Goal: Communication & Community: Ask a question

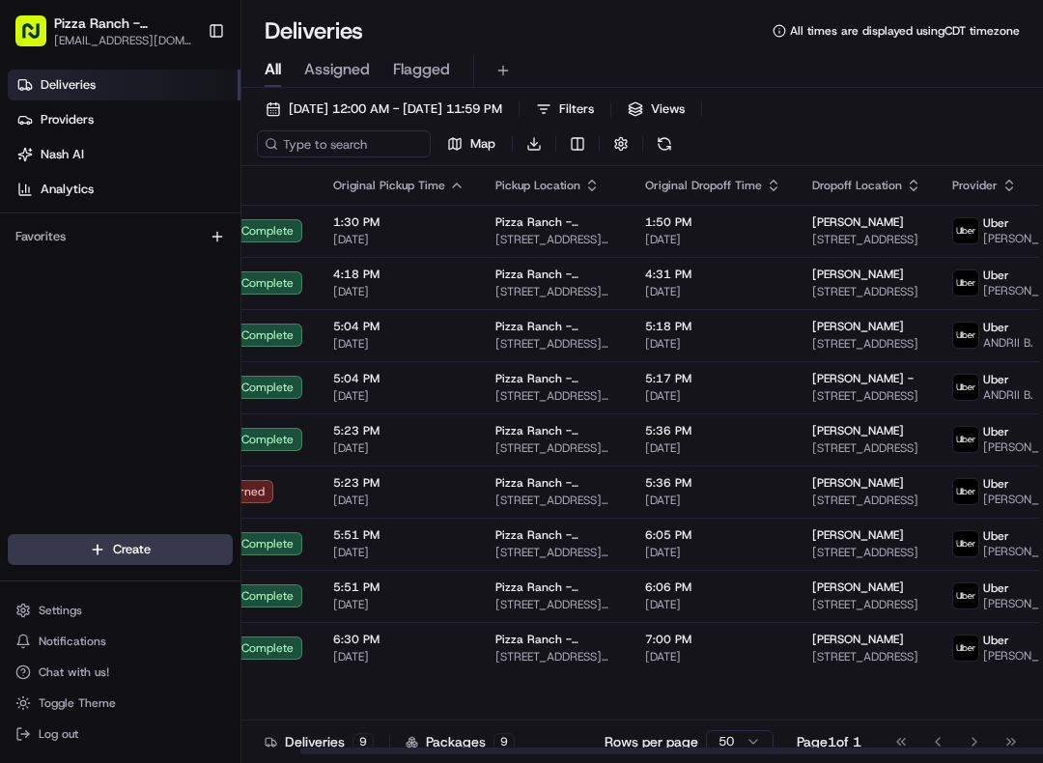
click at [318, 509] on td "5:23 PM [DATE]" at bounding box center [399, 491] width 162 height 52
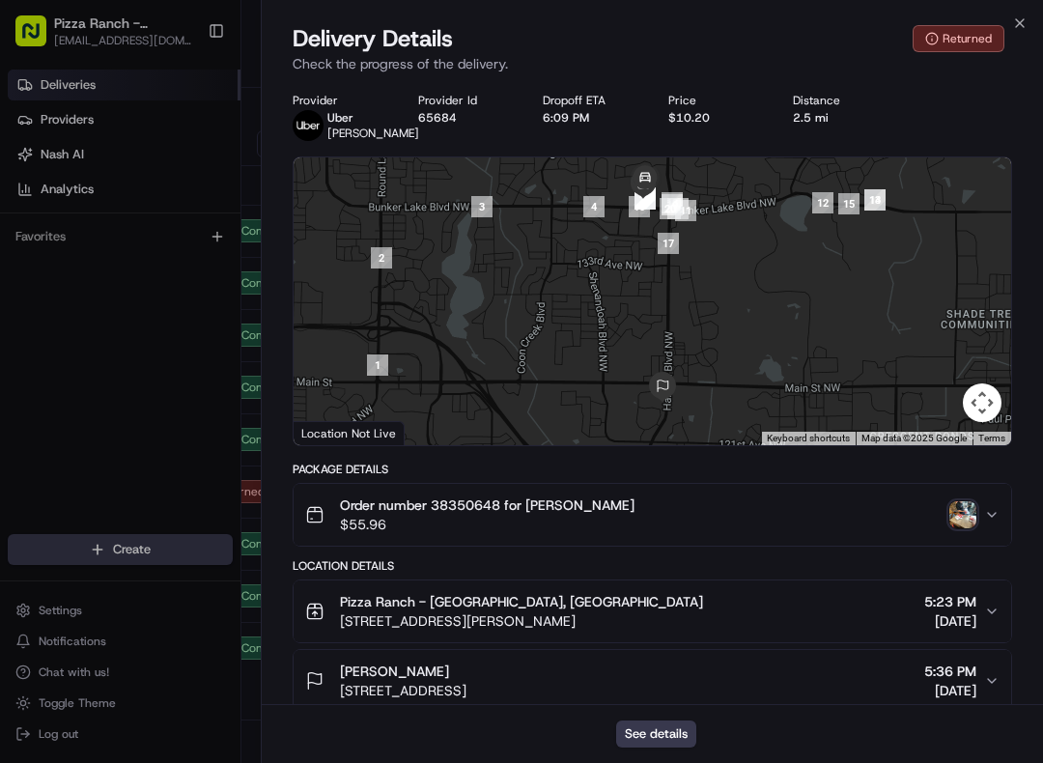
click at [1025, 9] on div "Close Delivery Details Returned Check the progress of the delivery. Provider [P…" at bounding box center [652, 381] width 782 height 763
click at [1023, 18] on icon "button" at bounding box center [1019, 22] width 15 height 15
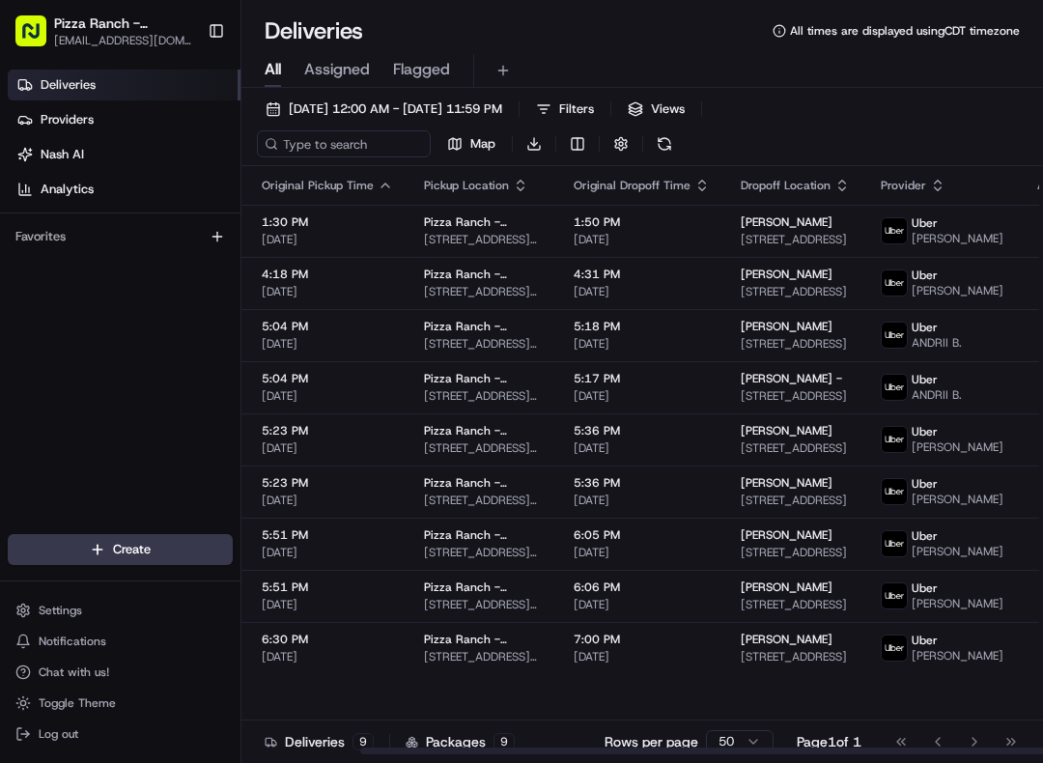
scroll to position [0, 138]
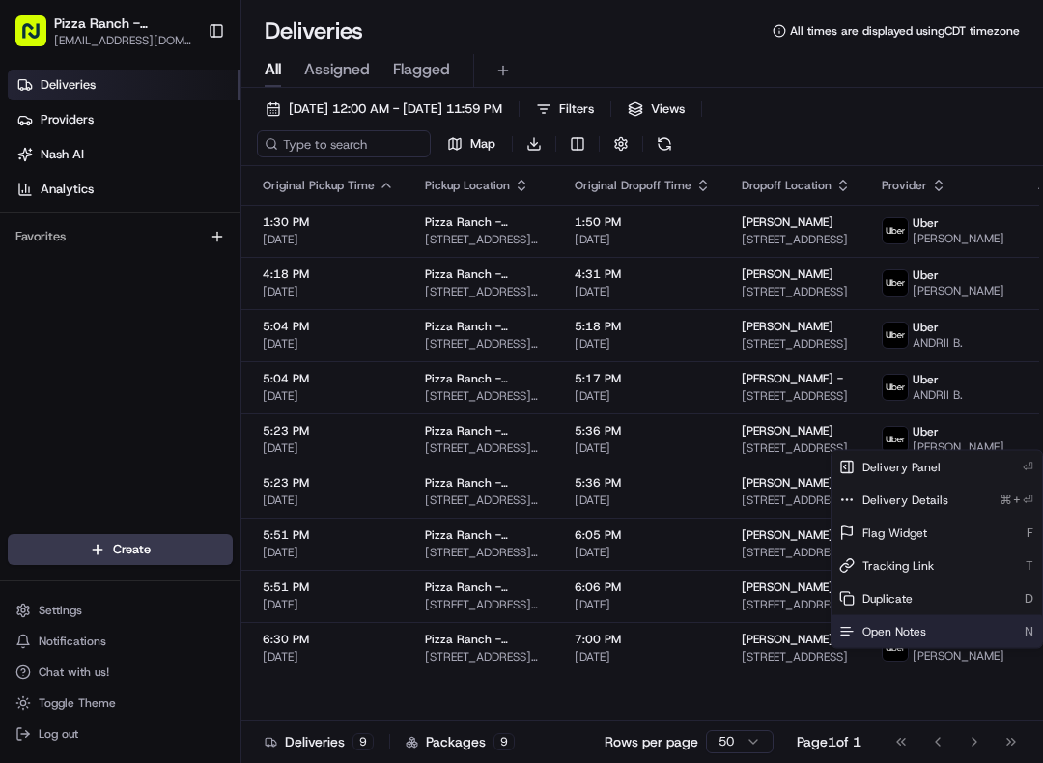
click at [934, 632] on div "Open Notes N" at bounding box center [936, 631] width 210 height 33
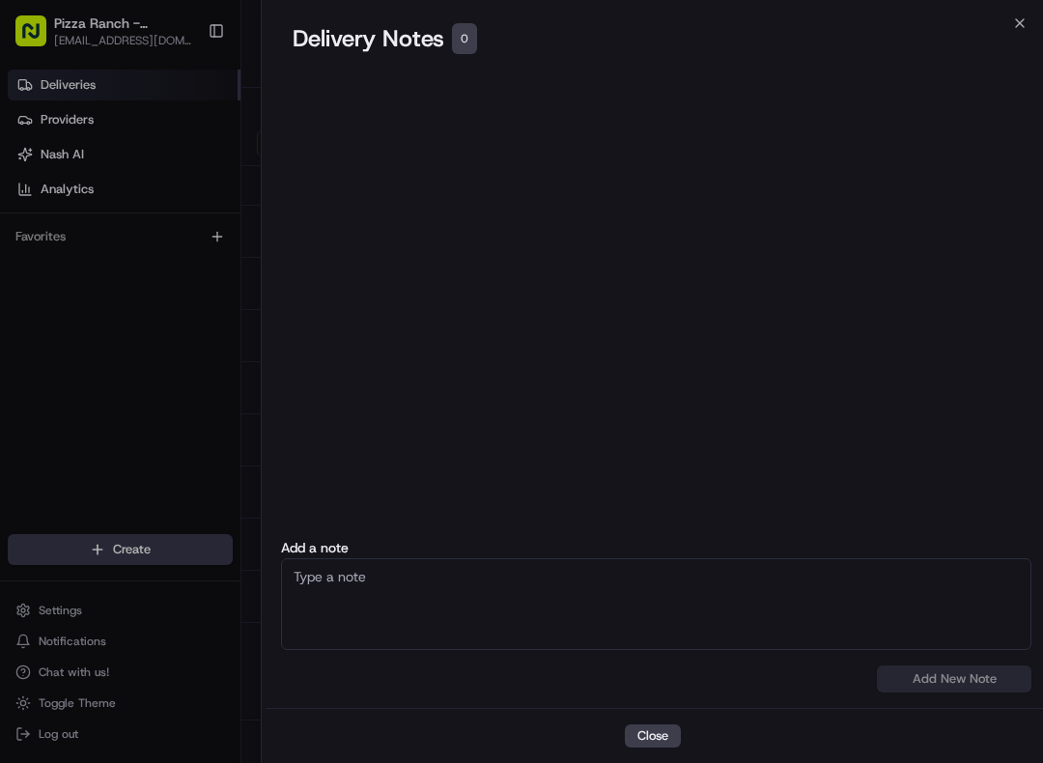
click at [656, 744] on button "Close" at bounding box center [653, 735] width 56 height 23
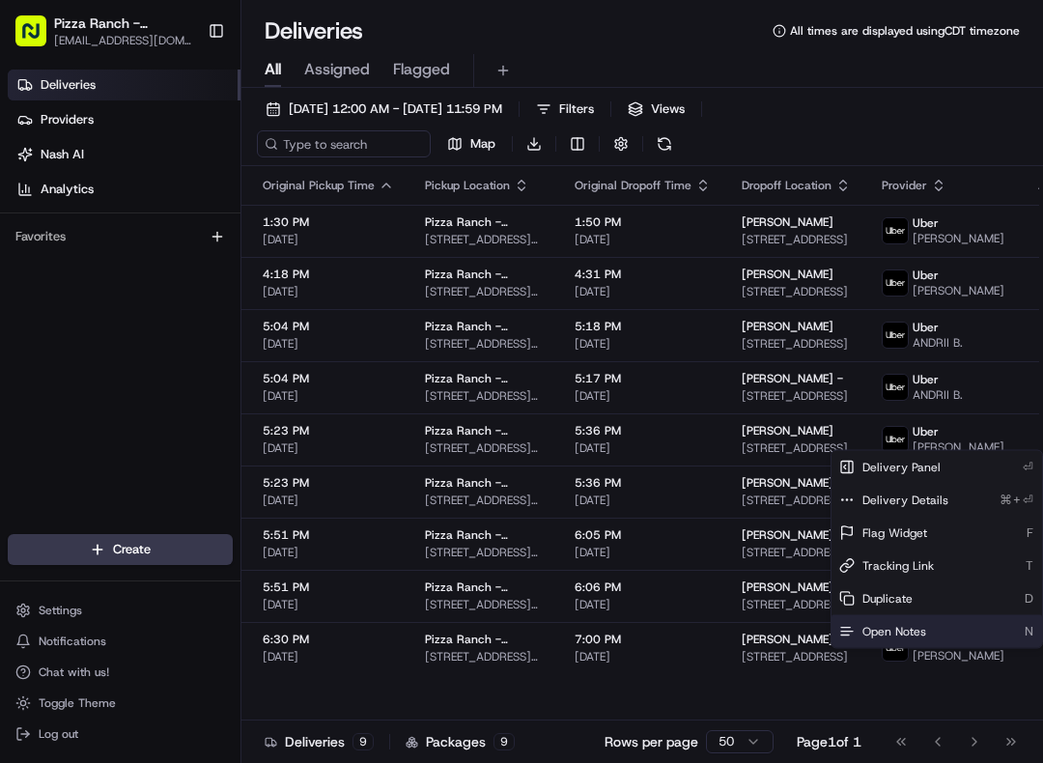
click at [292, 647] on span "6:30 PM" at bounding box center [328, 638] width 131 height 15
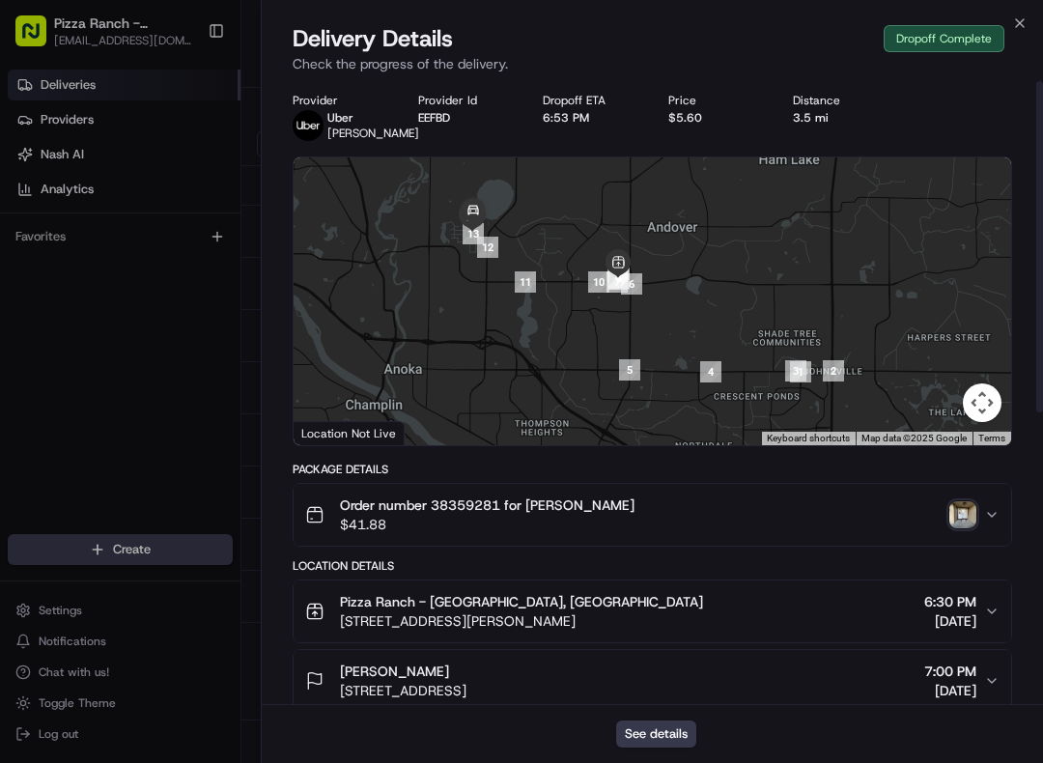
scroll to position [0, 0]
click at [984, 522] on icon "button" at bounding box center [991, 514] width 15 height 15
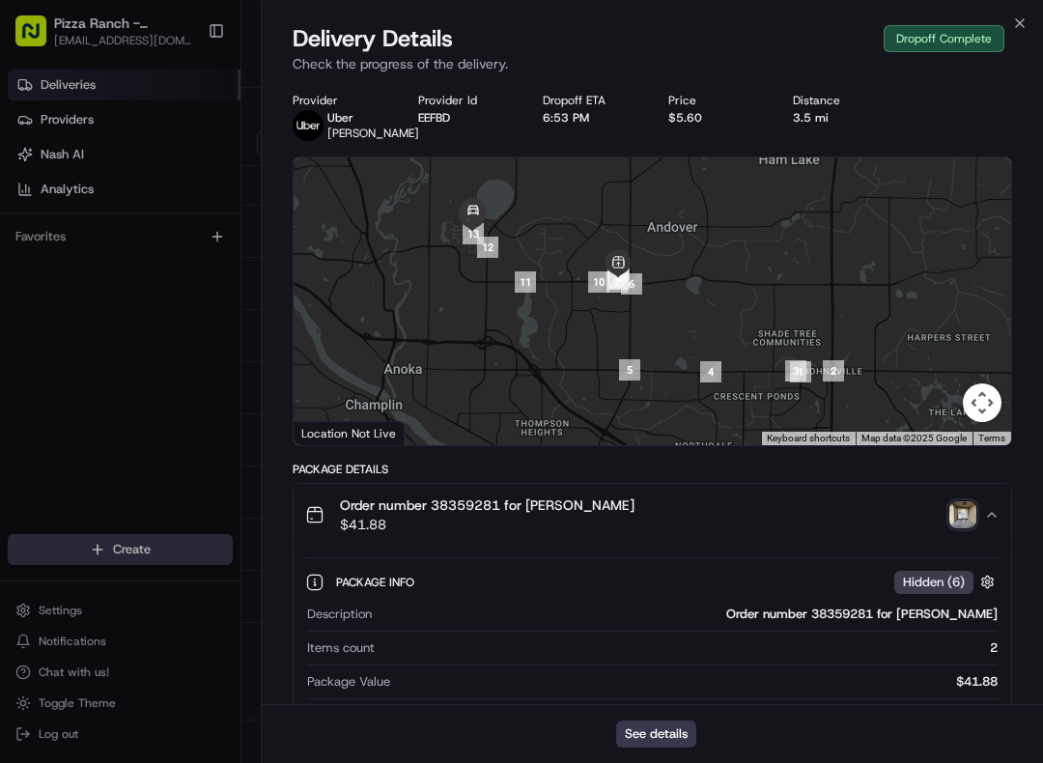
click at [582, 515] on span "Order number 38359281 for [PERSON_NAME]" at bounding box center [487, 504] width 295 height 19
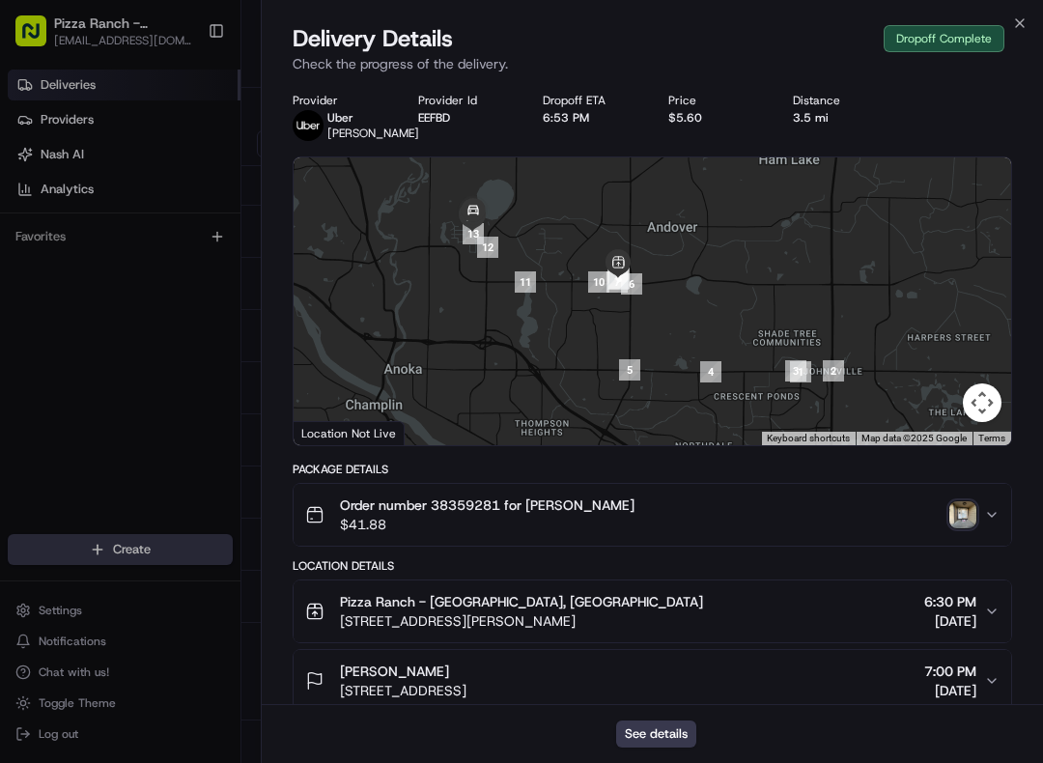
click at [958, 524] on img "button" at bounding box center [962, 514] width 27 height 27
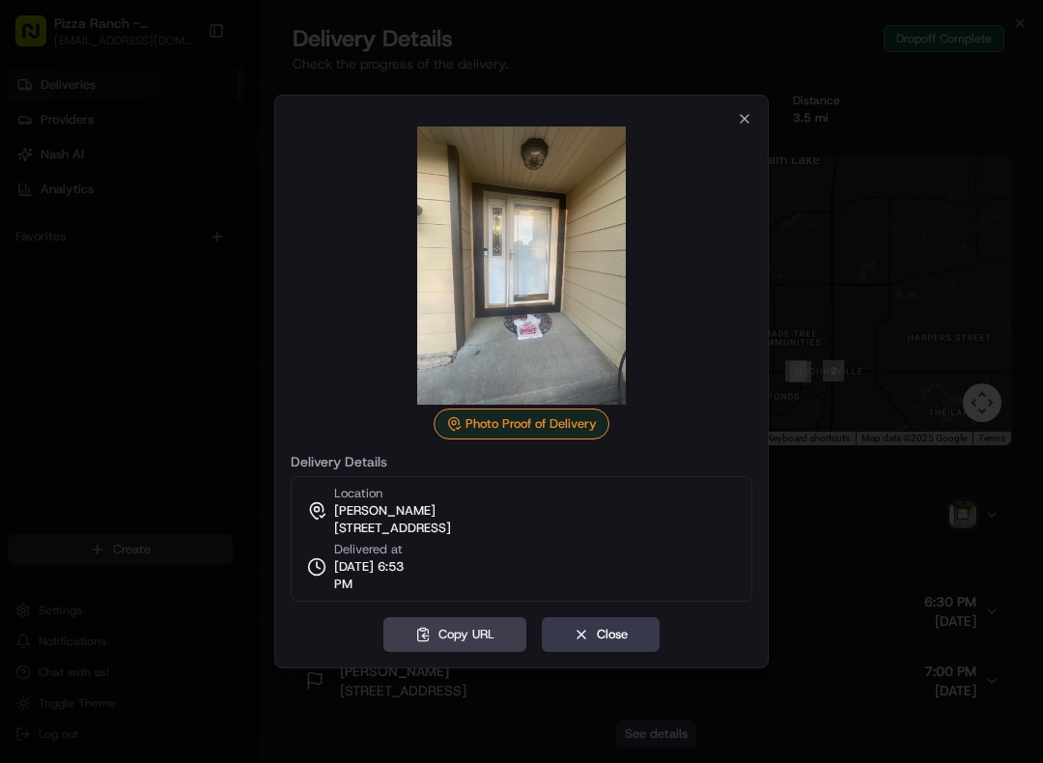
click at [609, 647] on button "Close" at bounding box center [601, 634] width 118 height 35
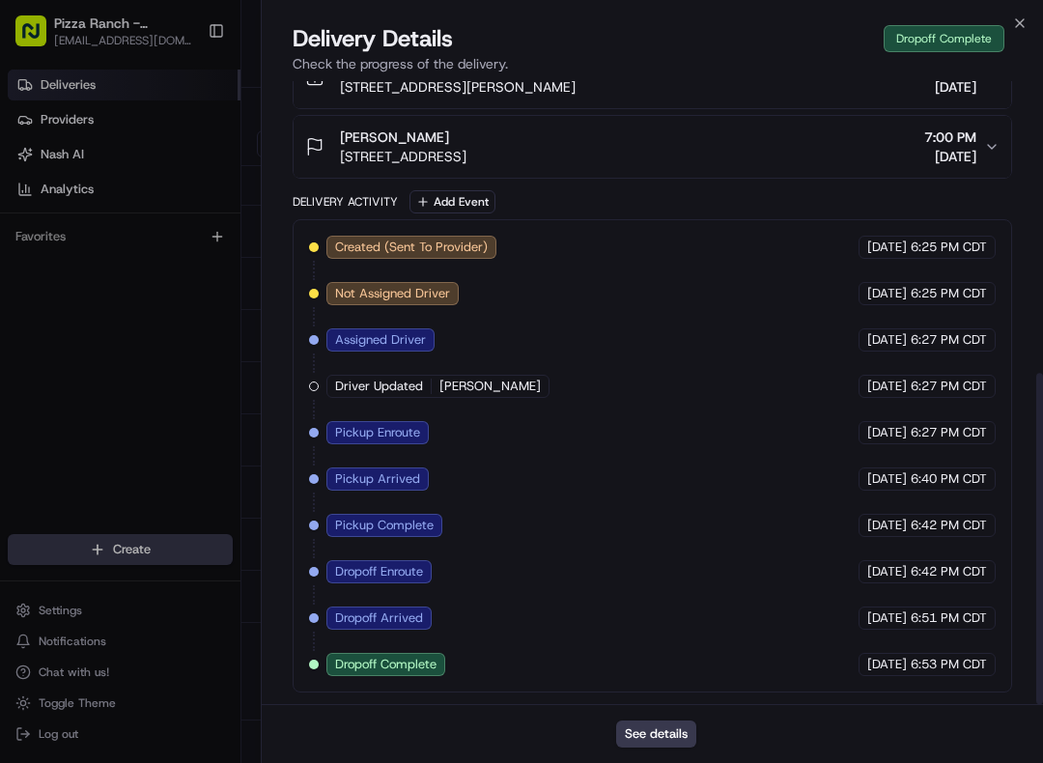
scroll to position [549, 0]
click at [1029, 15] on div "Close Delivery Details Dropoff Complete Check the progress of the delivery. Pro…" at bounding box center [652, 381] width 782 height 763
click at [1030, 20] on div "Close Delivery Details Dropoff Complete Check the progress of the delivery. Pro…" at bounding box center [652, 381] width 782 height 763
click at [1022, 17] on icon "button" at bounding box center [1019, 22] width 15 height 15
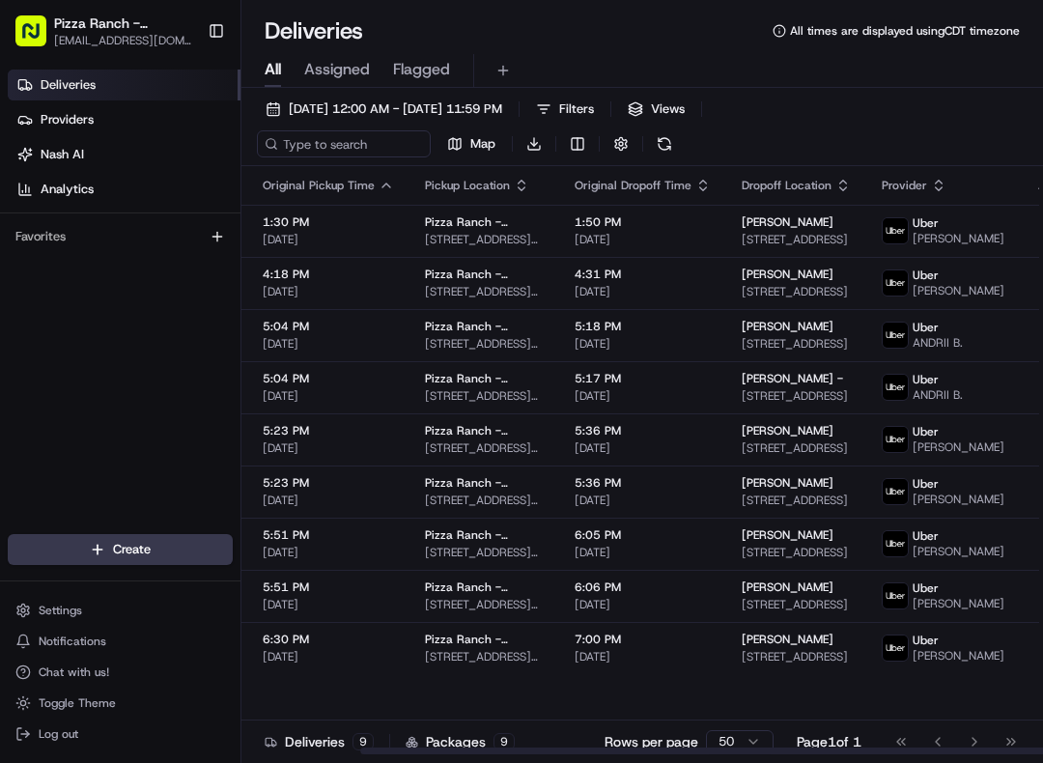
click at [298, 663] on span "[DATE]" at bounding box center [328, 656] width 131 height 15
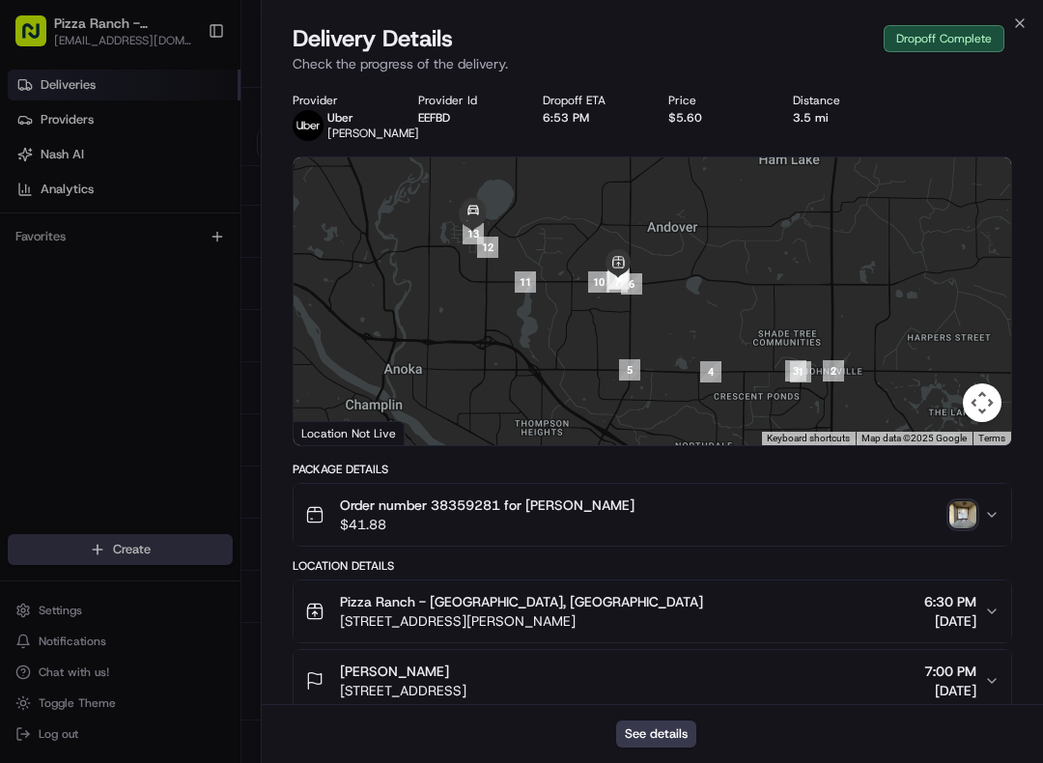
click at [1025, 19] on icon "button" at bounding box center [1019, 22] width 15 height 15
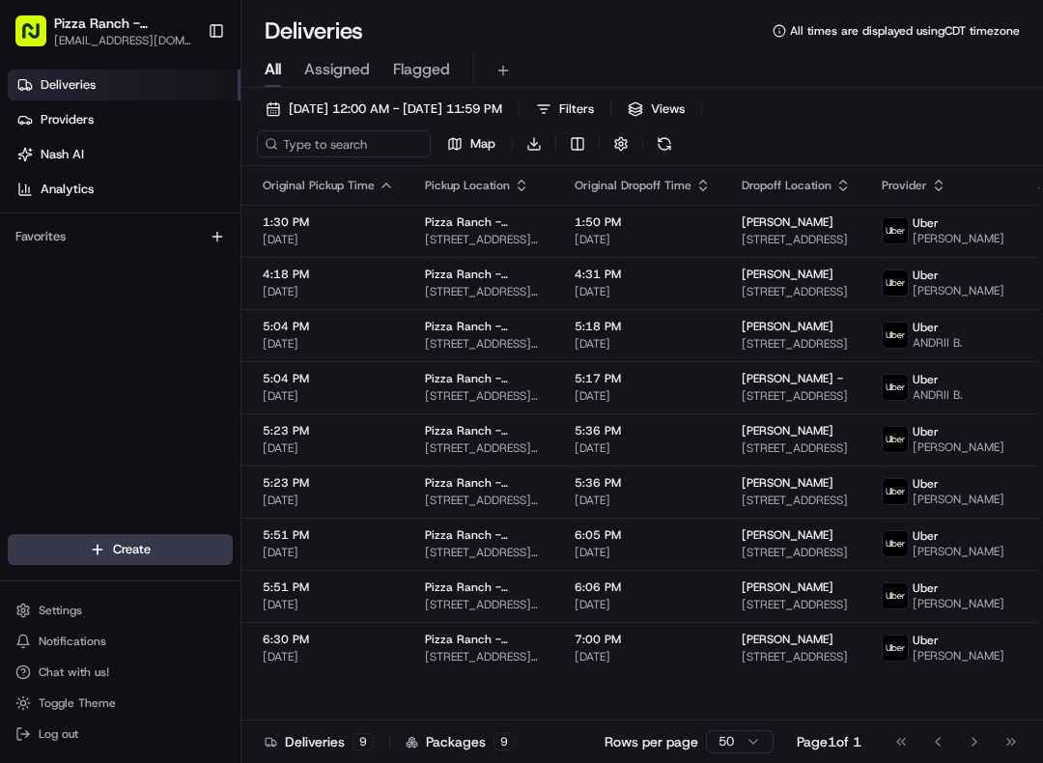
click at [67, 677] on span "Chat with us!" at bounding box center [74, 671] width 70 height 15
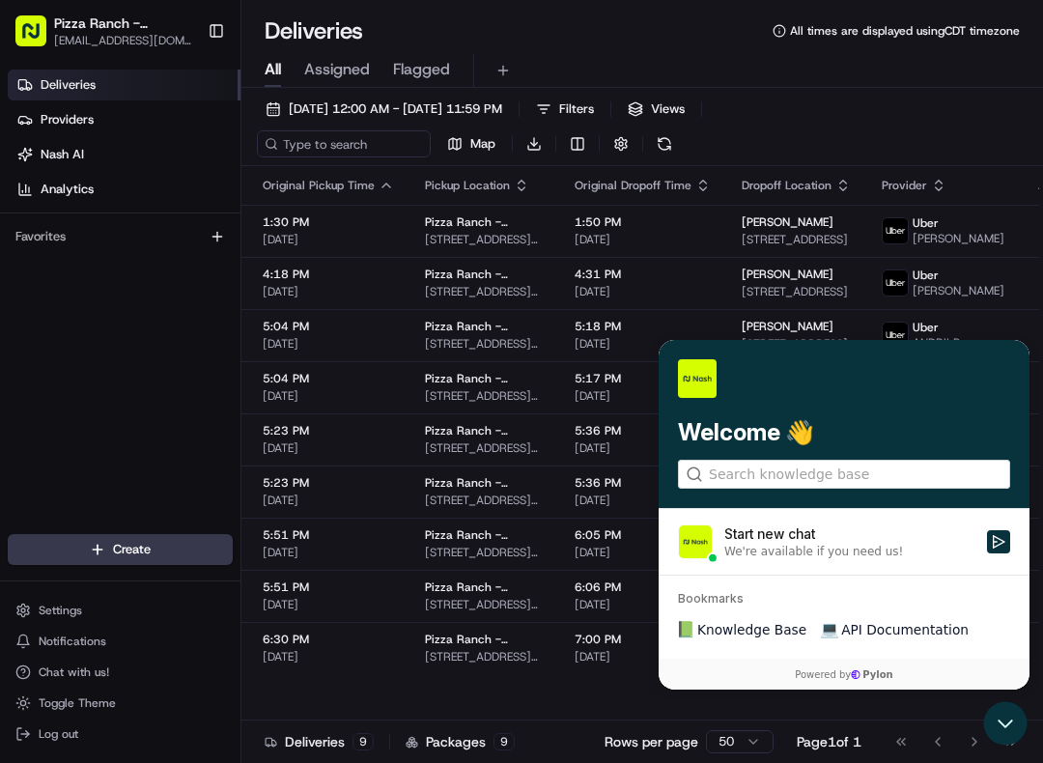
click at [840, 538] on div "Start new chat" at bounding box center [849, 533] width 251 height 19
click at [987, 538] on button "Start new chat We're available if you need us!" at bounding box center [998, 541] width 23 height 23
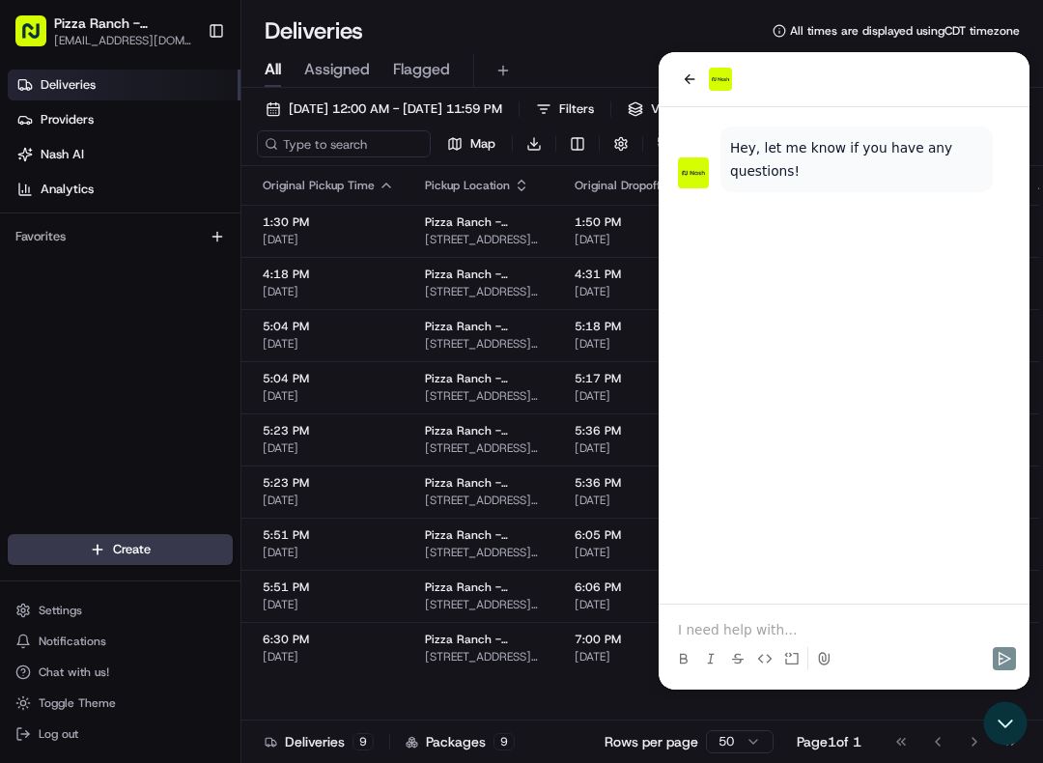
scroll to position [0, 0]
click at [765, 623] on p at bounding box center [844, 629] width 332 height 19
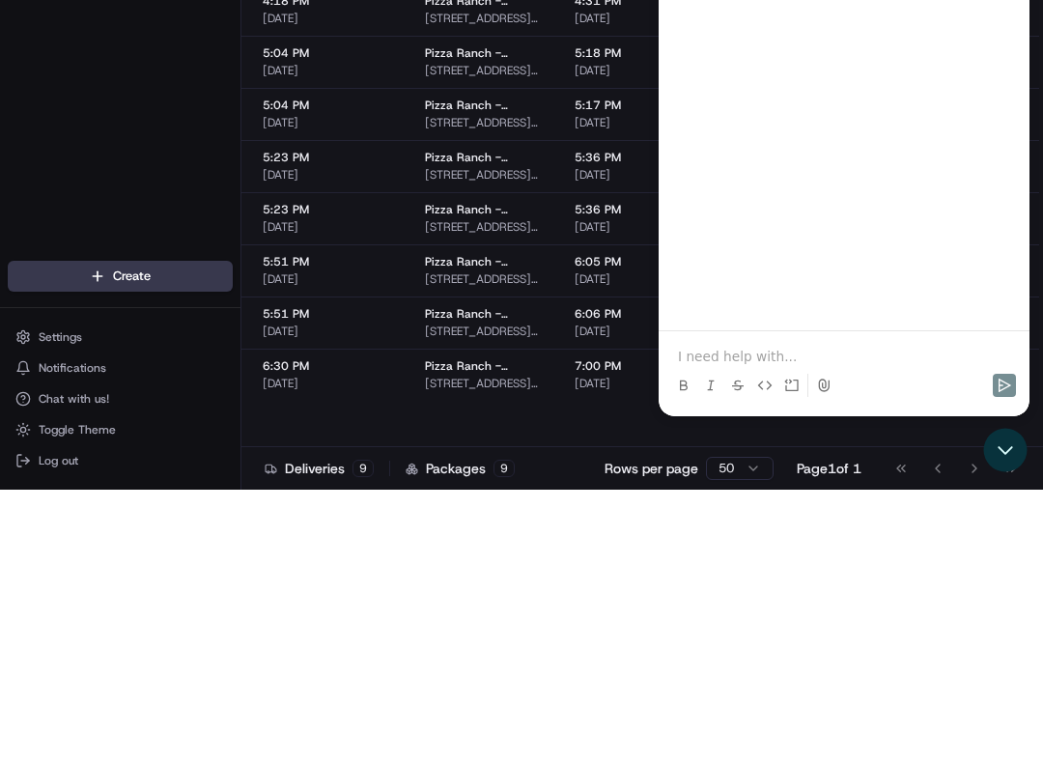
click at [1028, 18] on div "Hey, let me know if you have any questions!" at bounding box center [844, 82] width 371 height 496
click at [1011, 25] on div "Hey, let me know if you have any questions!" at bounding box center [844, 82] width 371 height 496
click at [699, 79] on div "Hey, let me know if you have any questions!" at bounding box center [844, 82] width 371 height 496
click at [694, 85] on div "Hey, let me know if you have any questions!" at bounding box center [844, 82] width 371 height 496
click at [694, 84] on div "Hey, let me know if you have any questions!" at bounding box center [844, 82] width 371 height 496
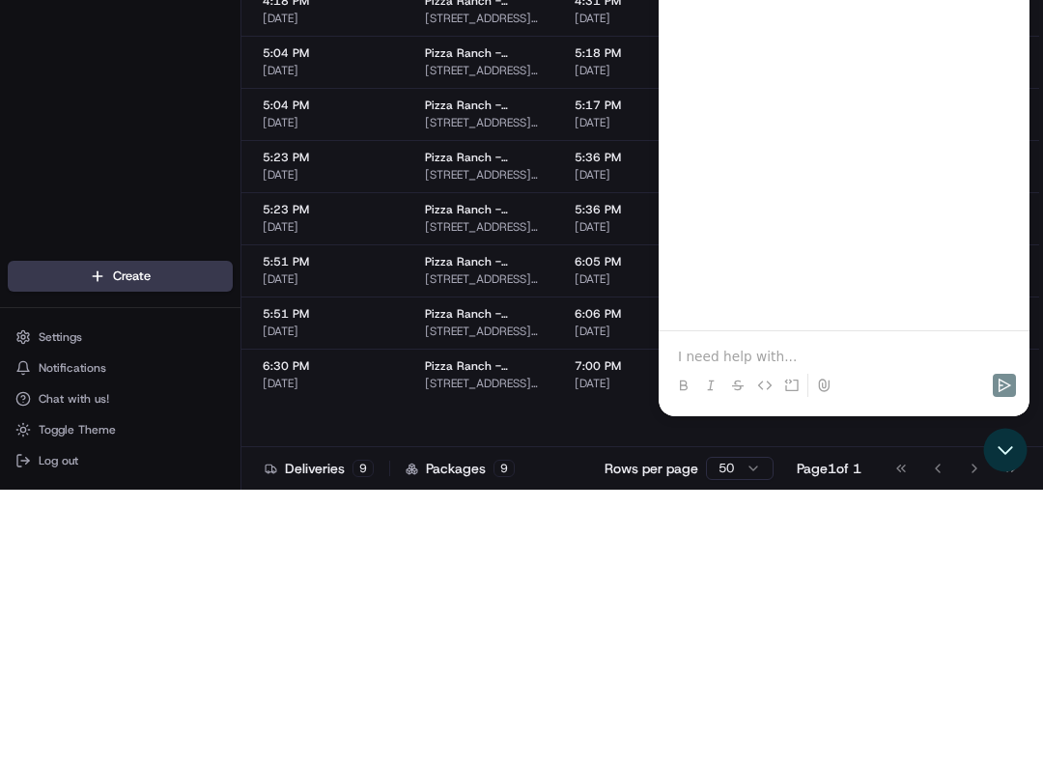
click at [849, 260] on div "Hey, let me know if you have any questions!" at bounding box center [844, 82] width 371 height 496
click at [871, 313] on div "Hey, let me know if you have any questions!" at bounding box center [844, 82] width 371 height 496
click at [915, 364] on p at bounding box center [844, 356] width 332 height 19
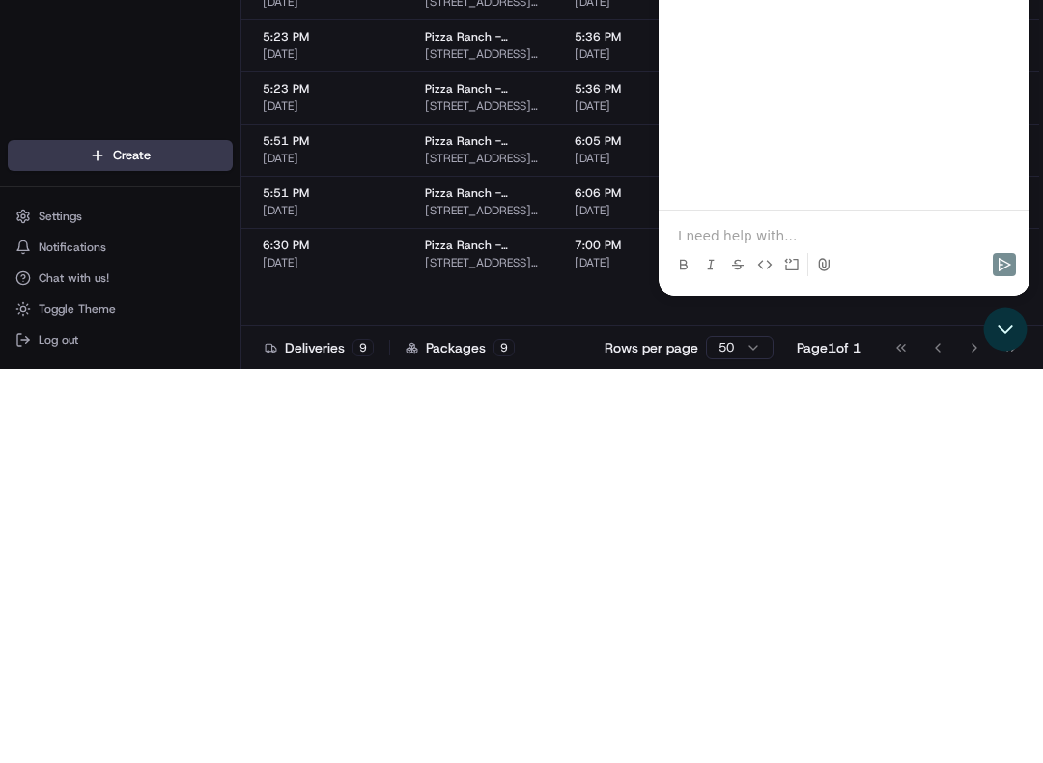
click at [1007, 332] on icon "Open customer support" at bounding box center [1004, 329] width 13 height 7
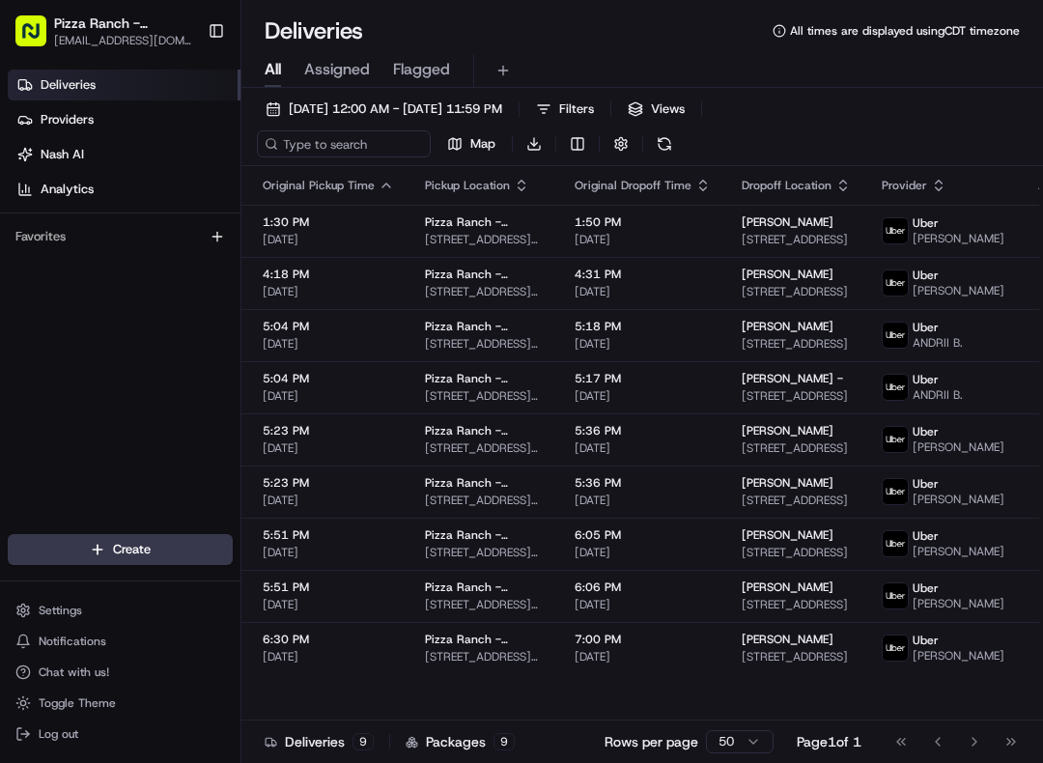
click at [298, 508] on span "[DATE]" at bounding box center [328, 499] width 131 height 15
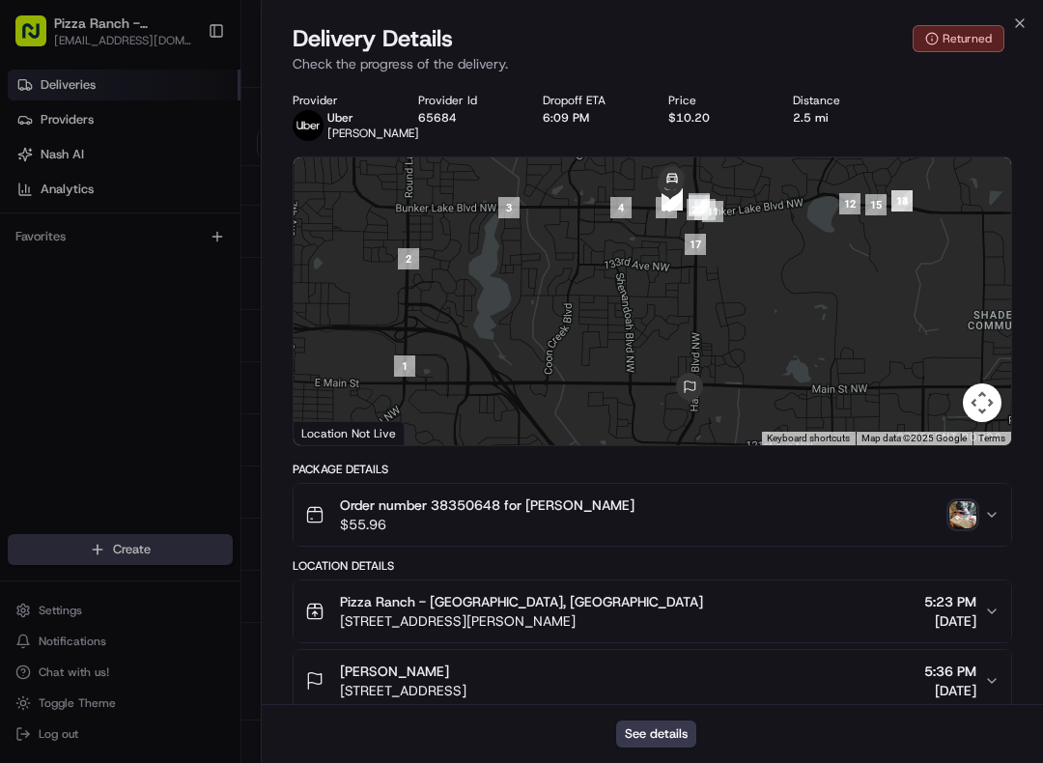
click at [1030, 19] on div "Close Delivery Details Returned Check the progress of the delivery. Provider [P…" at bounding box center [652, 381] width 782 height 763
click at [1013, 29] on icon "button" at bounding box center [1019, 22] width 15 height 15
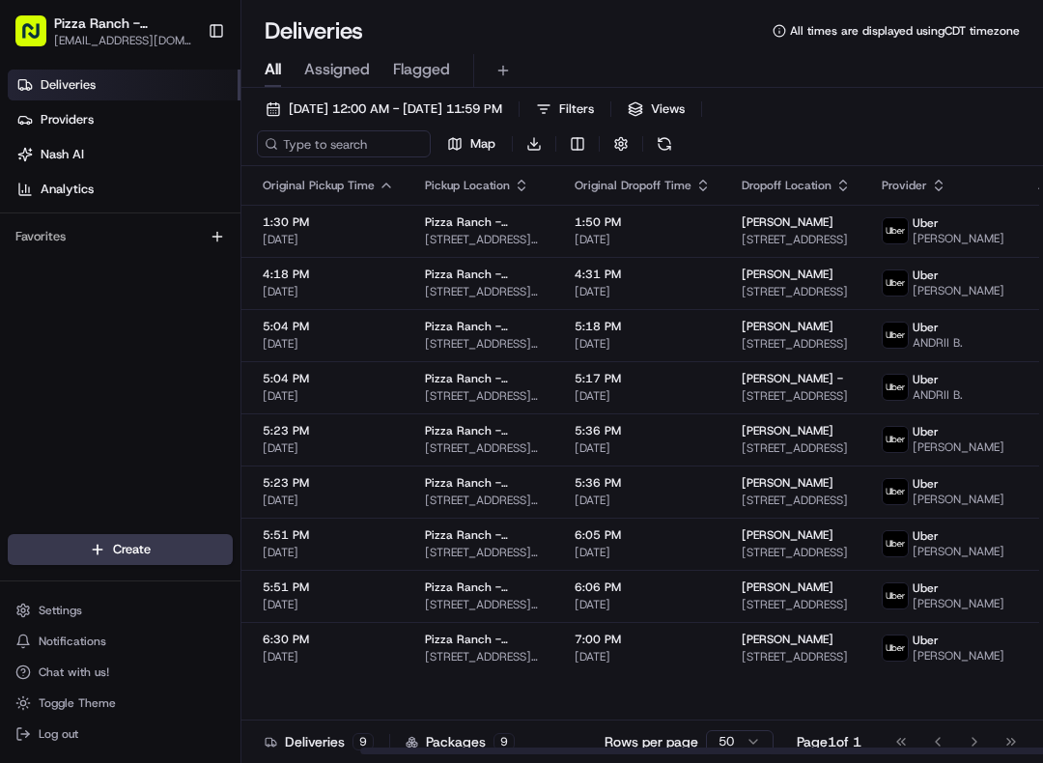
click at [295, 456] on span "[DATE]" at bounding box center [328, 447] width 131 height 15
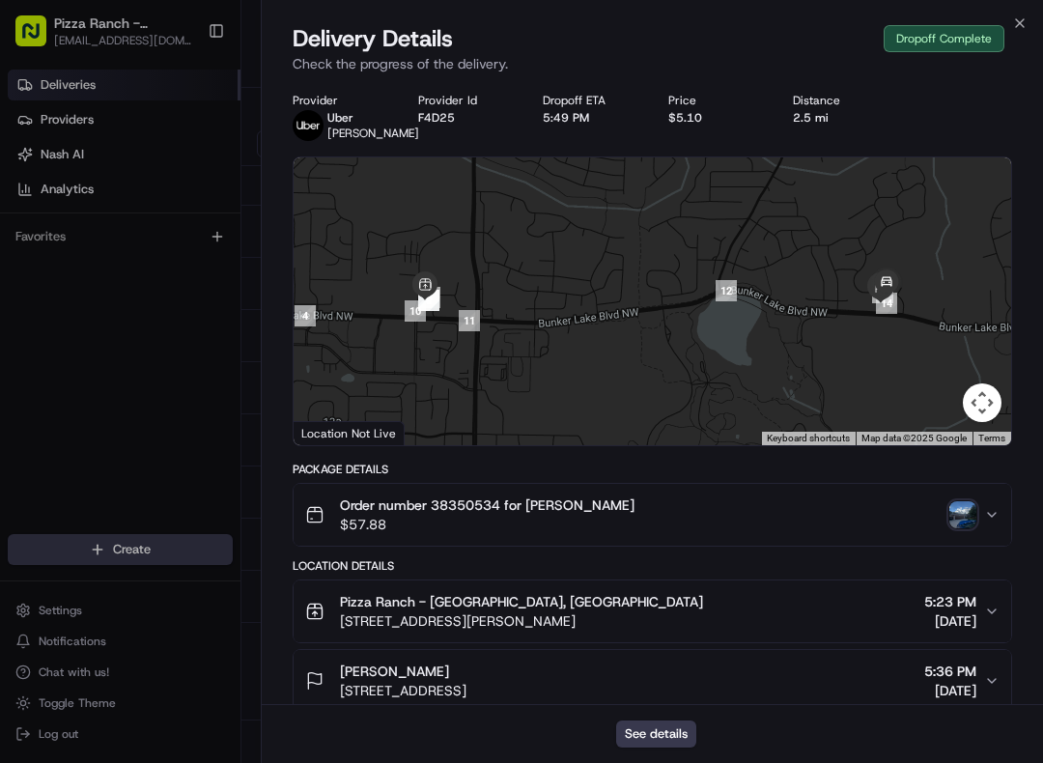
click at [1022, 19] on icon "button" at bounding box center [1019, 22] width 15 height 15
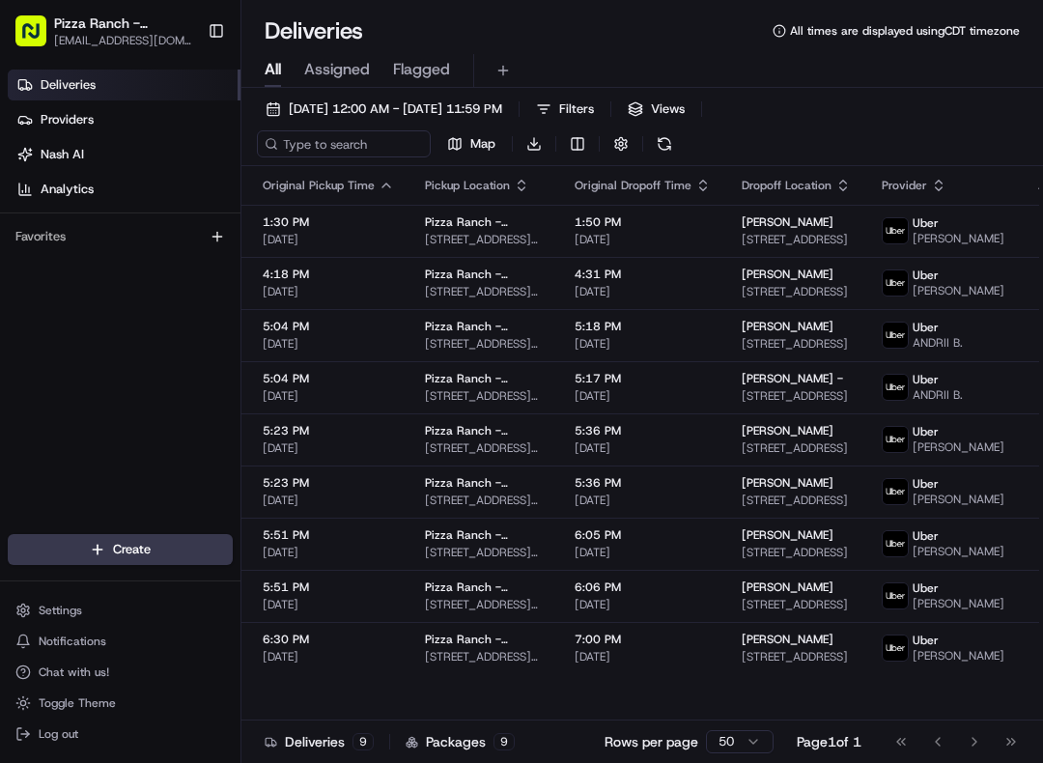
click at [67, 677] on span "Chat with us!" at bounding box center [74, 671] width 70 height 15
click at [68, 678] on span "Chat with us!" at bounding box center [74, 671] width 70 height 15
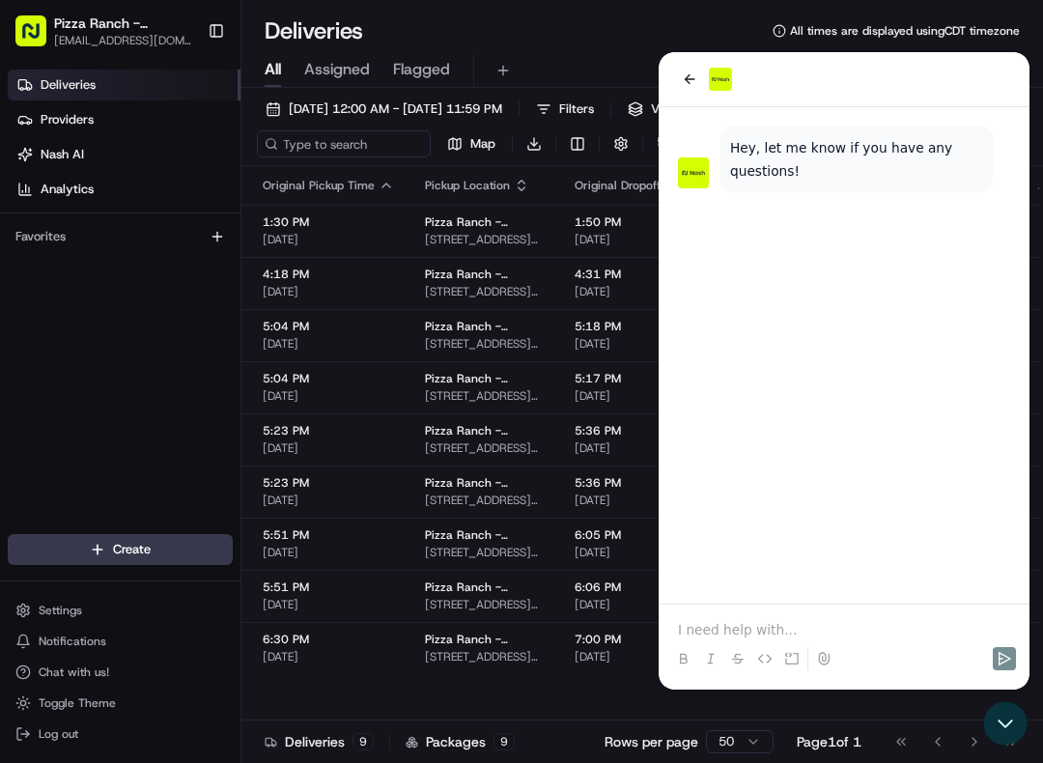
click at [838, 185] on div "Hey, let me know if you have any questions!" at bounding box center [856, 159] width 272 height 66
click at [763, 631] on p at bounding box center [844, 629] width 332 height 19
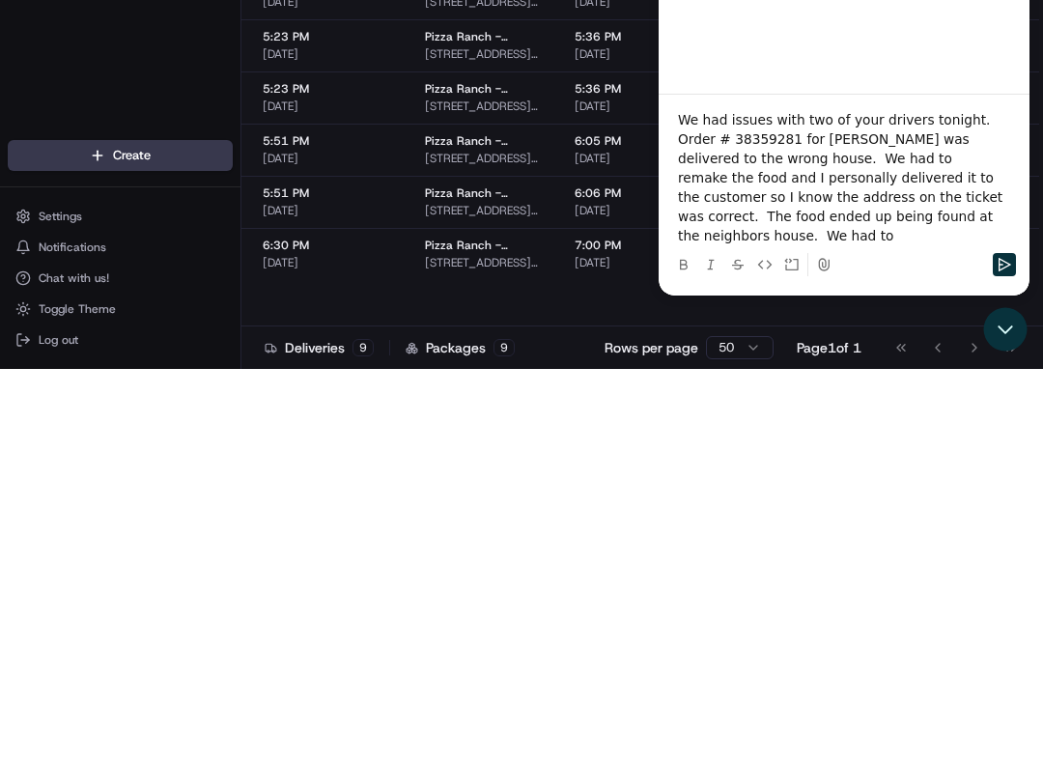
click at [898, 219] on p "We had issues with two of your drivers tonight. Order # 38359281 for [PERSON_NA…" at bounding box center [844, 177] width 332 height 135
click at [911, 239] on p "We had issues with two of your drivers tonight. Order # 38359281 for [PERSON_NA…" at bounding box center [844, 177] width 332 height 135
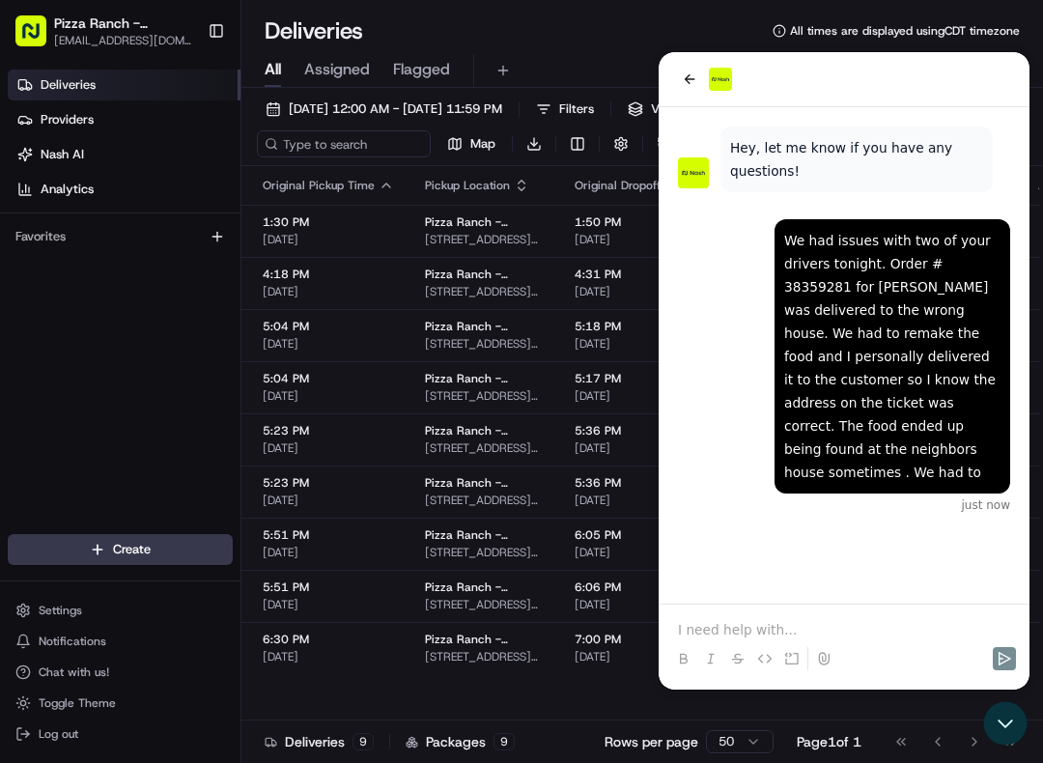
click at [906, 411] on p "We had issues with two of your drivers tonight. Order # 38359281 for [PERSON_NA…" at bounding box center [892, 356] width 216 height 255
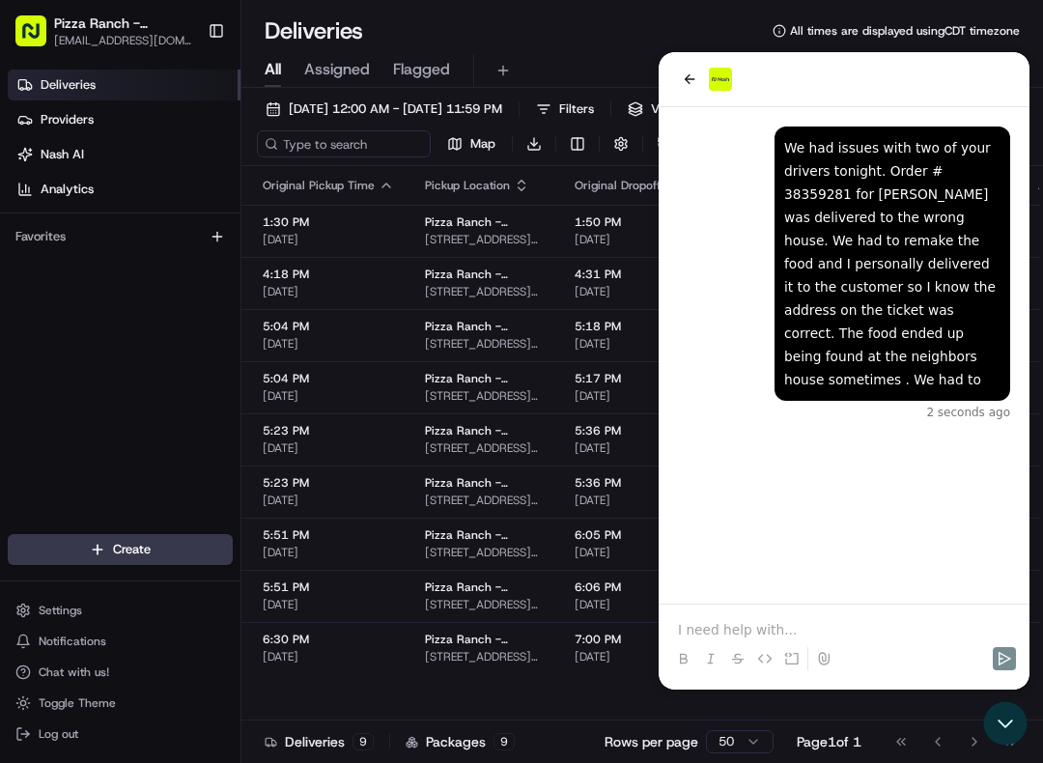
click at [802, 635] on p at bounding box center [844, 629] width 332 height 19
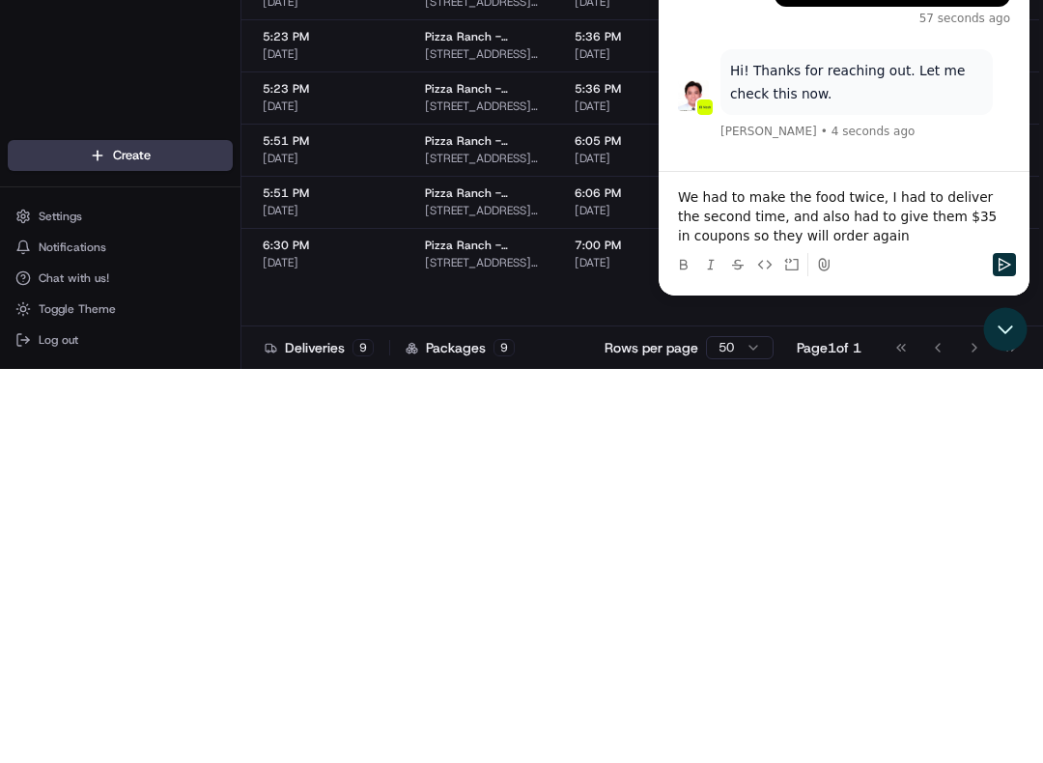
click at [1004, 270] on icon "Send" at bounding box center [1003, 264] width 15 height 15
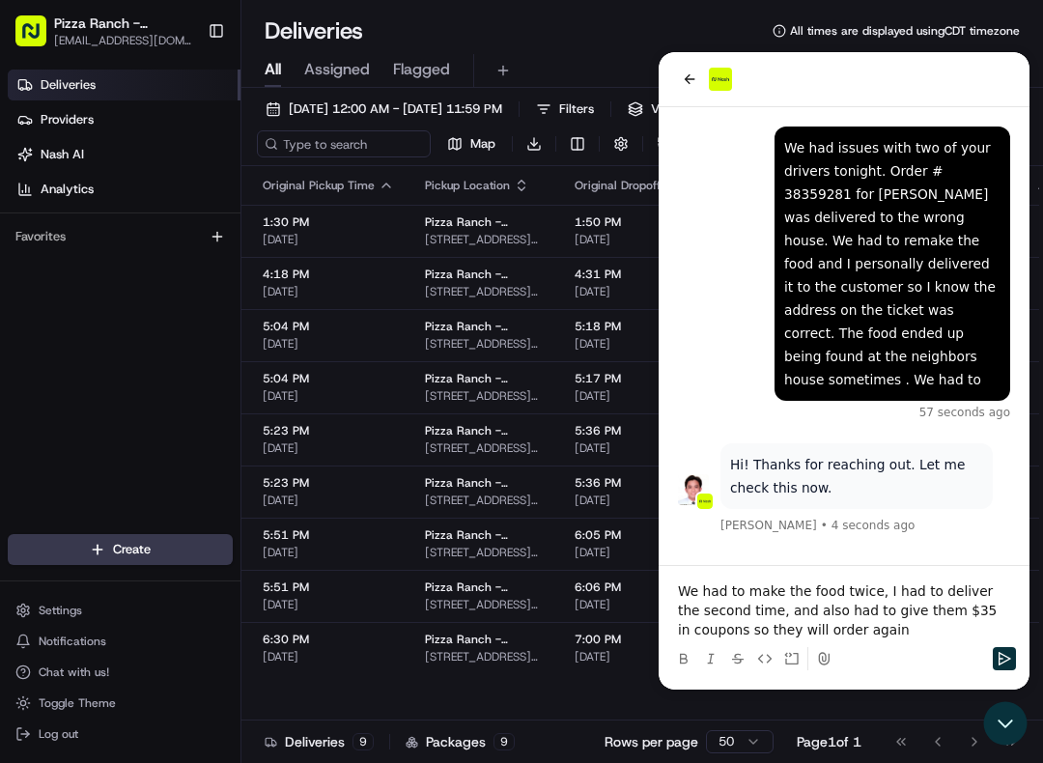
scroll to position [83, 0]
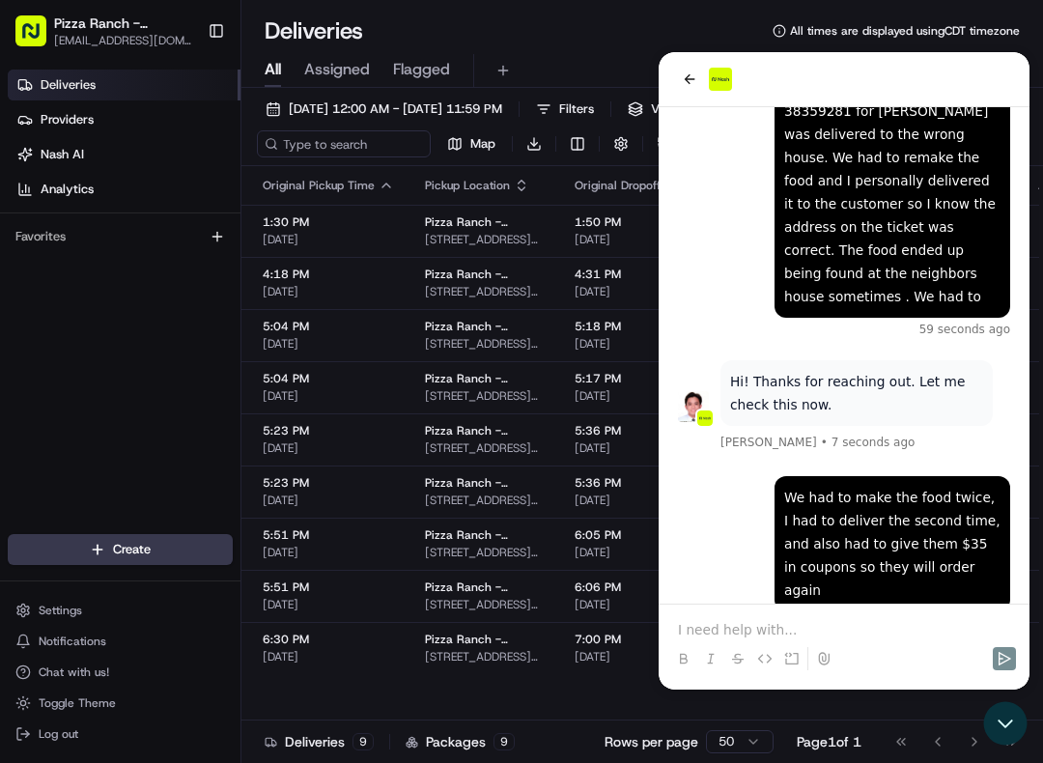
click at [779, 636] on p at bounding box center [844, 629] width 332 height 19
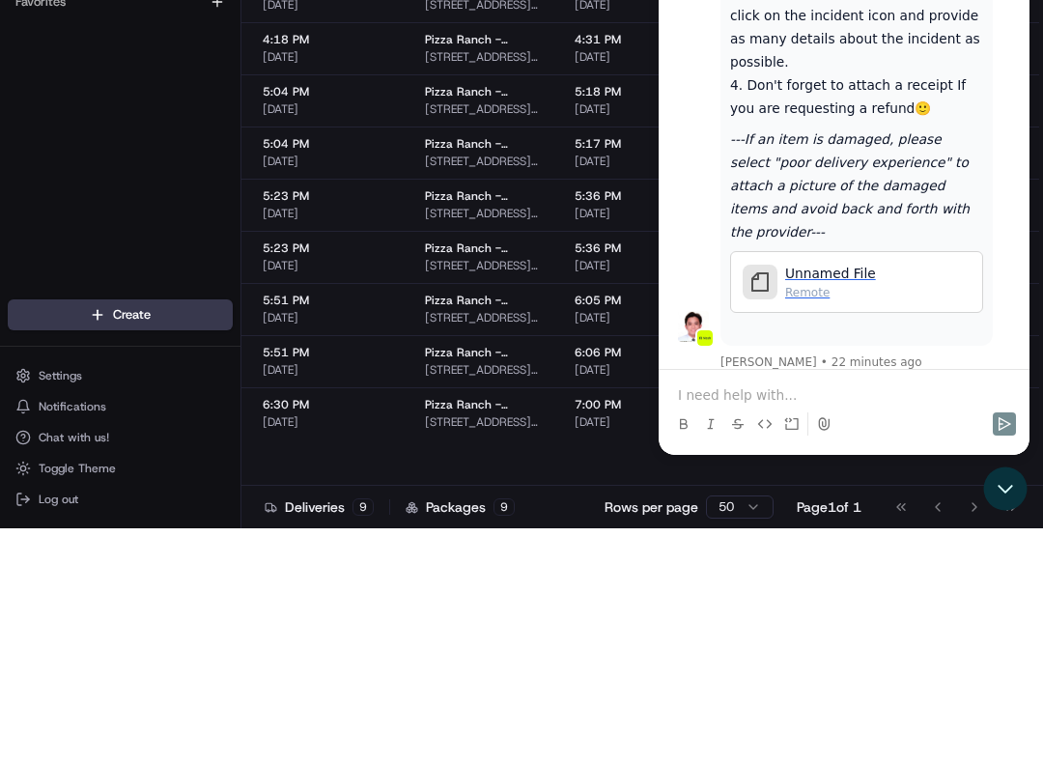
scroll to position [1037, 0]
